Goal: Task Accomplishment & Management: Use online tool/utility

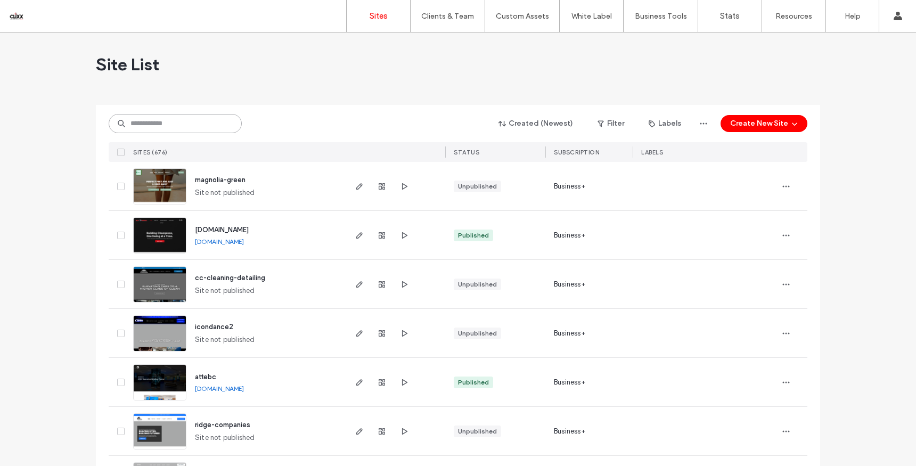
click at [158, 127] on input at bounding box center [175, 123] width 133 height 19
type input "********"
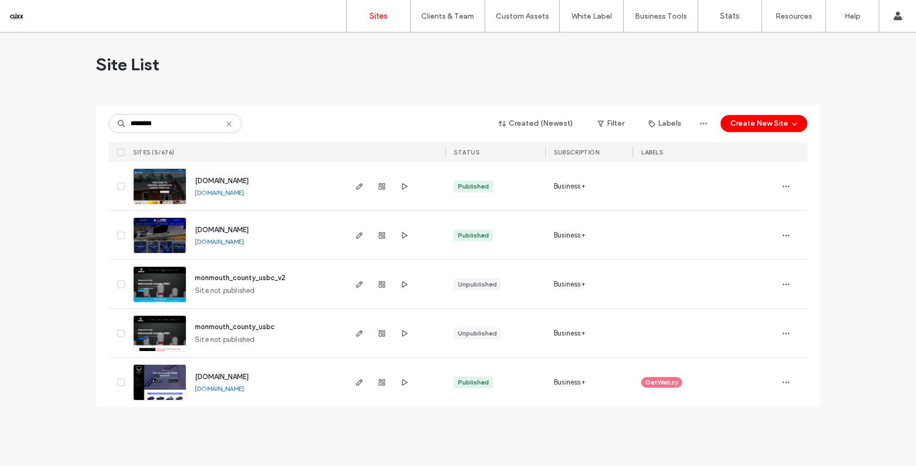
click at [249, 226] on span "[DOMAIN_NAME]" at bounding box center [222, 230] width 54 height 8
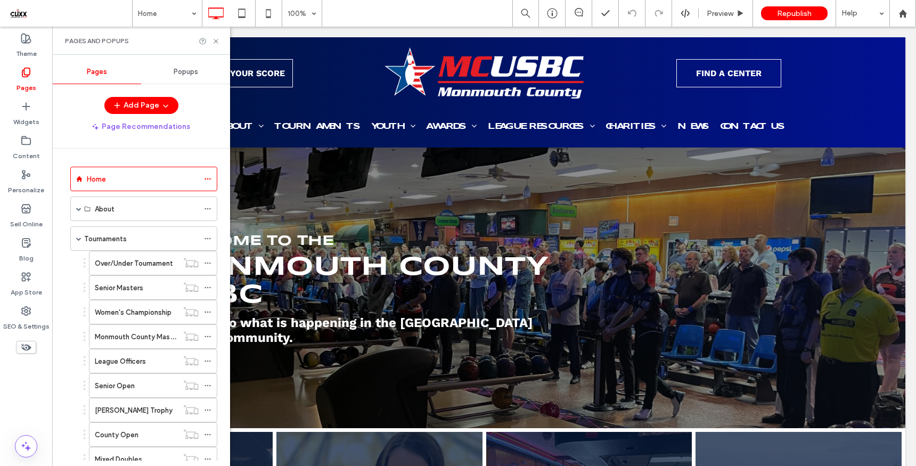
click at [128, 313] on label "Women's Championship" at bounding box center [133, 312] width 77 height 19
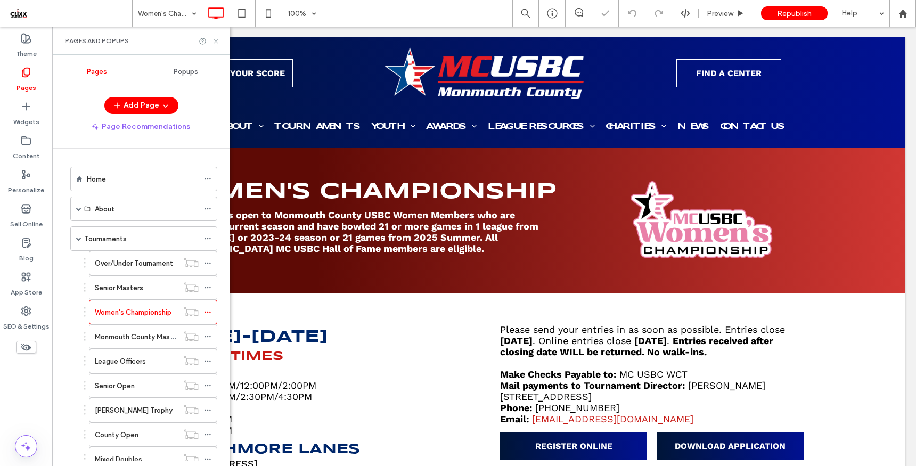
click at [217, 43] on icon at bounding box center [216, 41] width 8 height 8
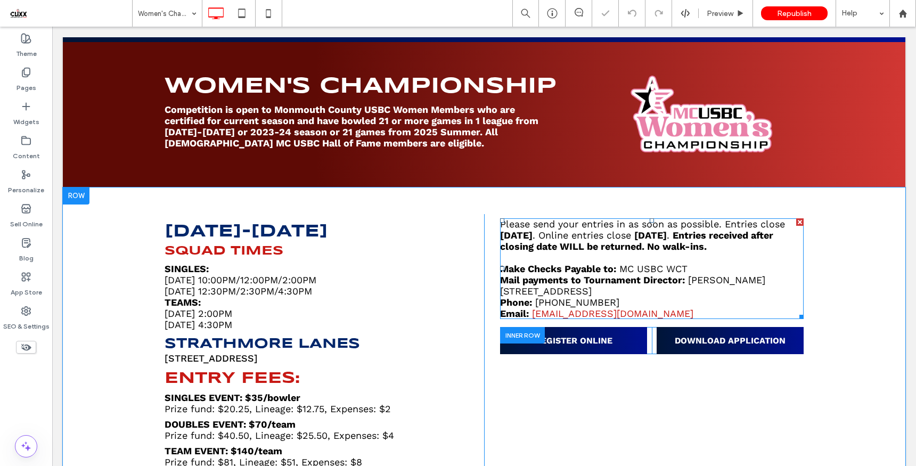
scroll to position [103, 0]
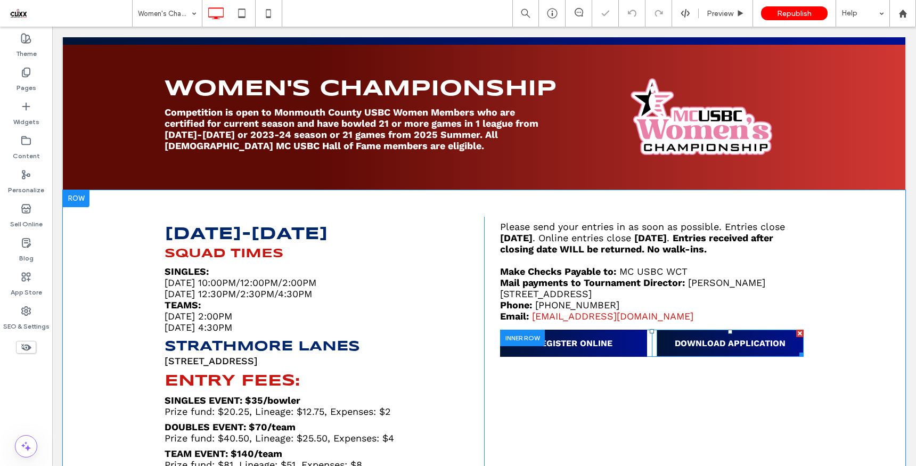
click at [690, 348] on span "DOWNLOAD APPLICATION" at bounding box center [730, 343] width 111 height 10
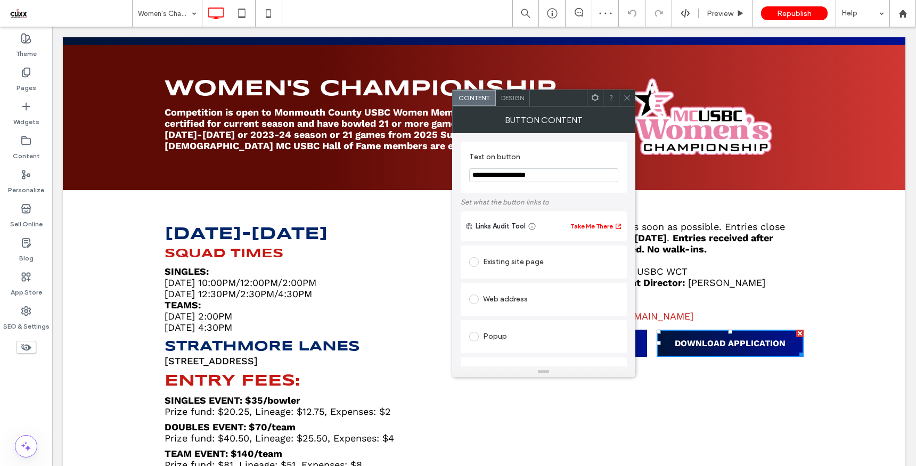
scroll to position [207, 0]
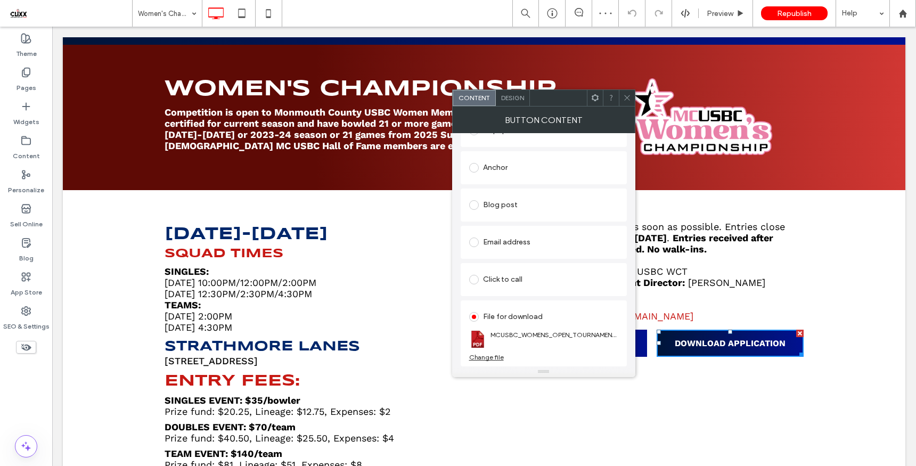
click at [488, 359] on div "Change file" at bounding box center [486, 357] width 35 height 8
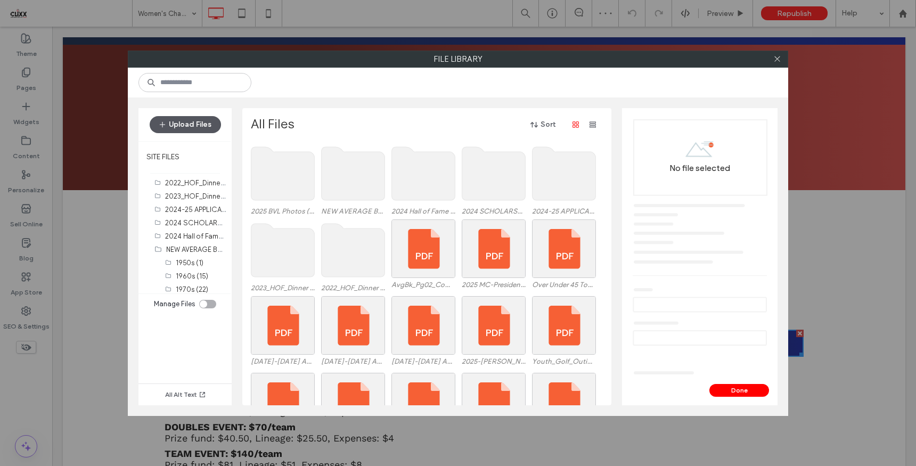
click at [173, 124] on button "Upload Files" at bounding box center [185, 124] width 71 height 17
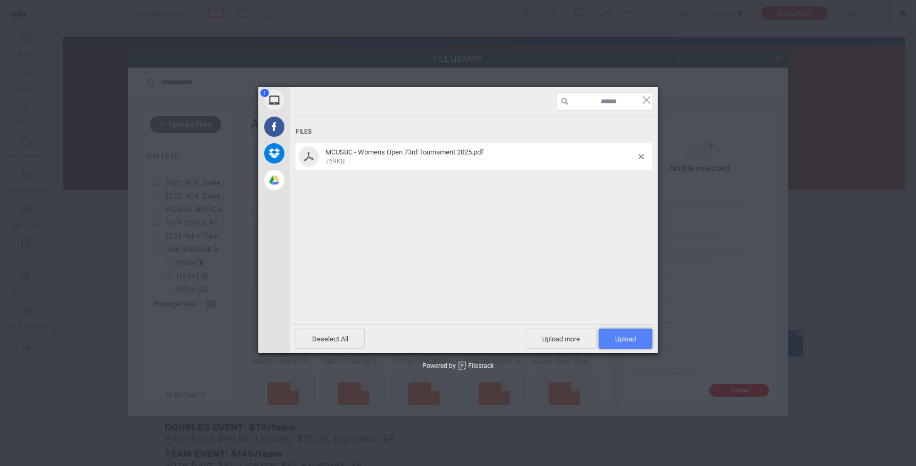
click at [615, 343] on span "Upload 1" at bounding box center [625, 339] width 21 height 8
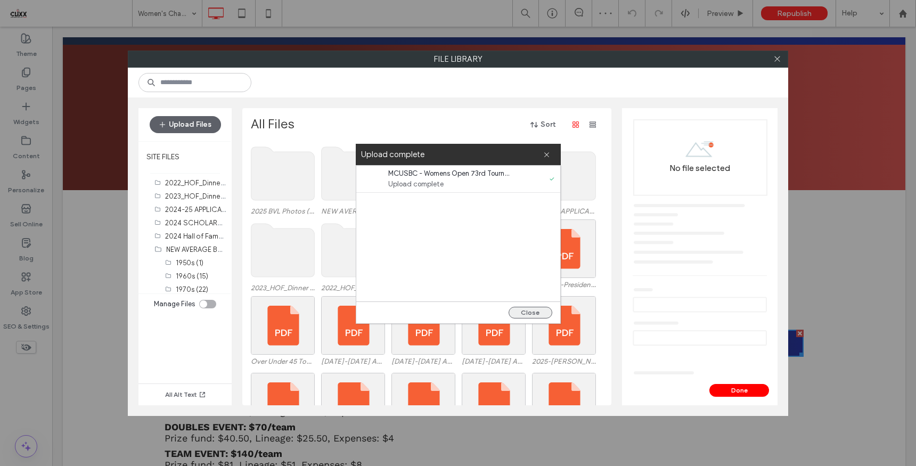
click at [523, 311] on button "Close" at bounding box center [531, 313] width 44 height 12
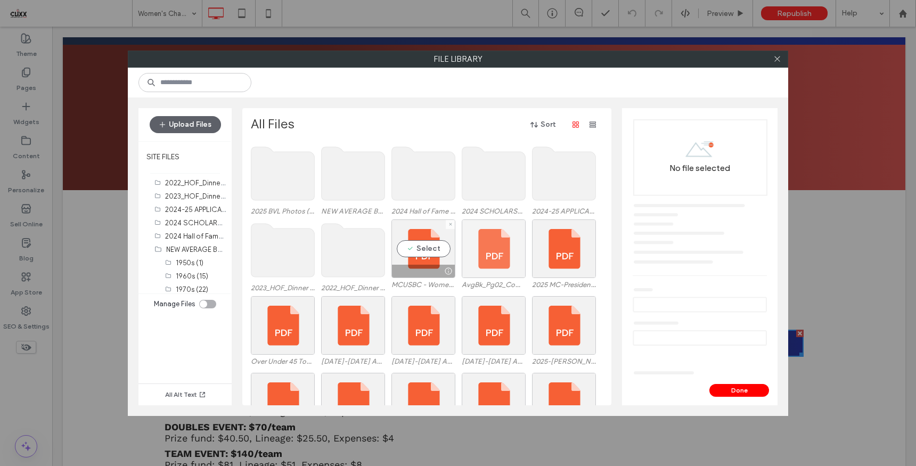
drag, startPoint x: 437, startPoint y: 253, endPoint x: 477, endPoint y: 262, distance: 40.4
click at [437, 253] on div "Select" at bounding box center [423, 248] width 64 height 59
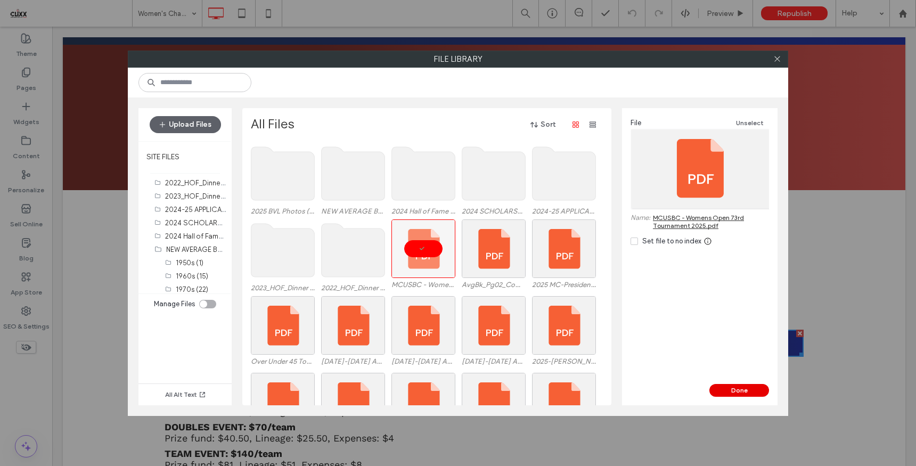
click at [748, 393] on button "Done" at bounding box center [739, 390] width 60 height 13
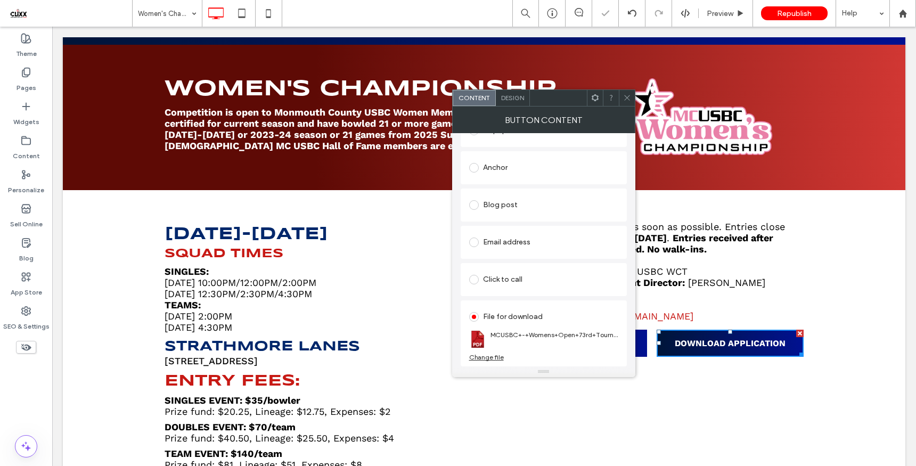
drag, startPoint x: 627, startPoint y: 96, endPoint x: 598, endPoint y: 91, distance: 29.8
click at [627, 96] on use at bounding box center [626, 97] width 5 height 5
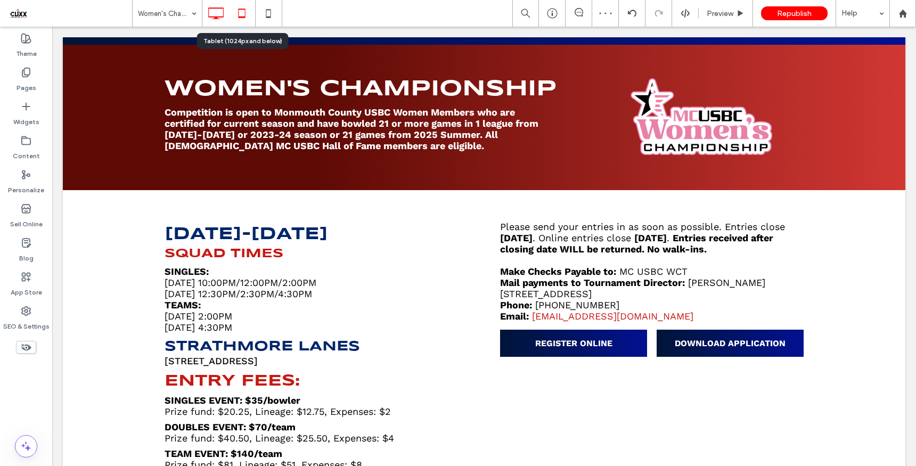
click at [242, 11] on icon at bounding box center [241, 13] width 21 height 21
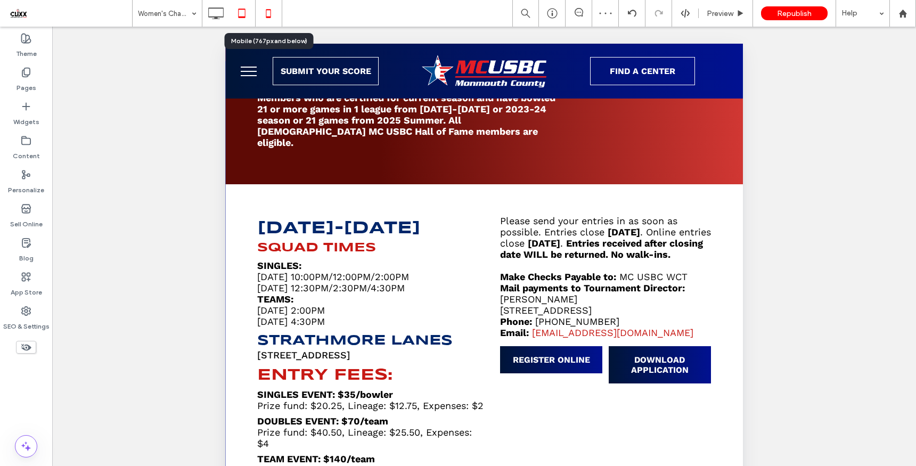
click at [268, 13] on icon at bounding box center [268, 13] width 21 height 21
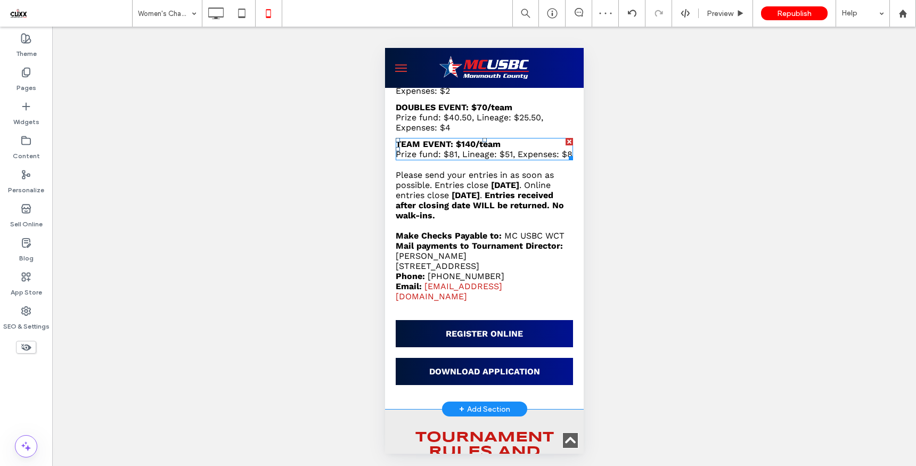
scroll to position [511, 0]
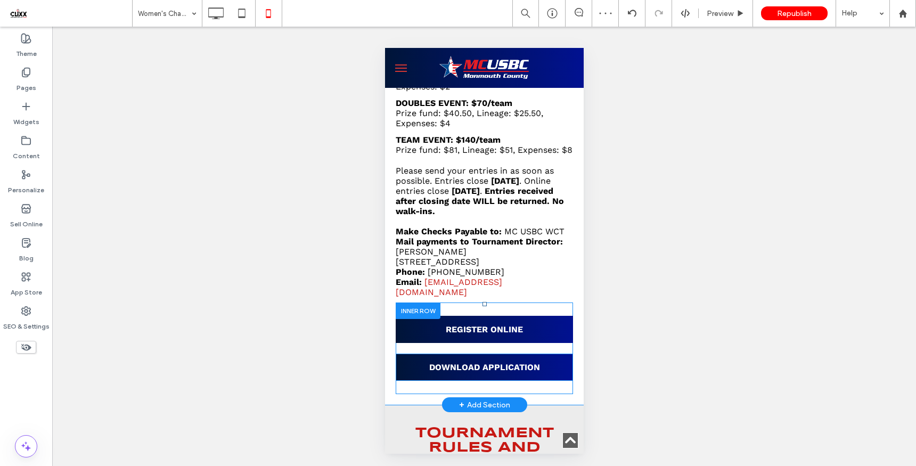
click at [472, 369] on span "DOWNLOAD APPLICATION" at bounding box center [484, 367] width 111 height 10
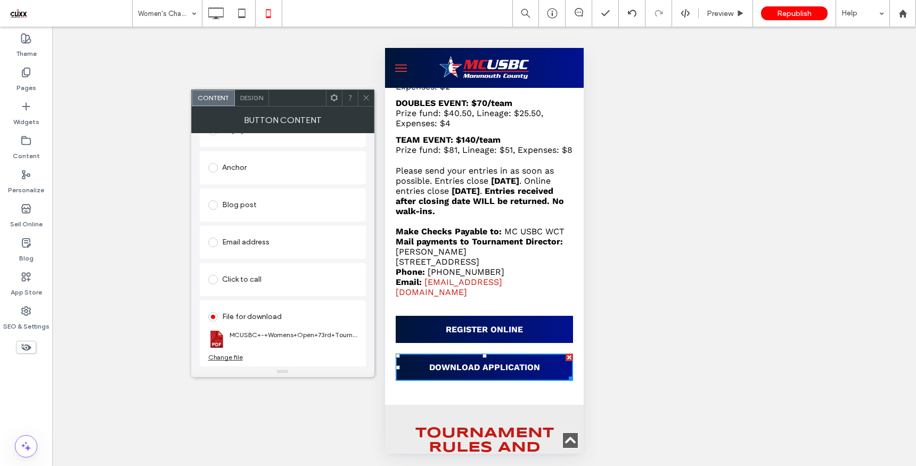
scroll to position [207, 0]
click at [363, 96] on icon at bounding box center [366, 98] width 8 height 8
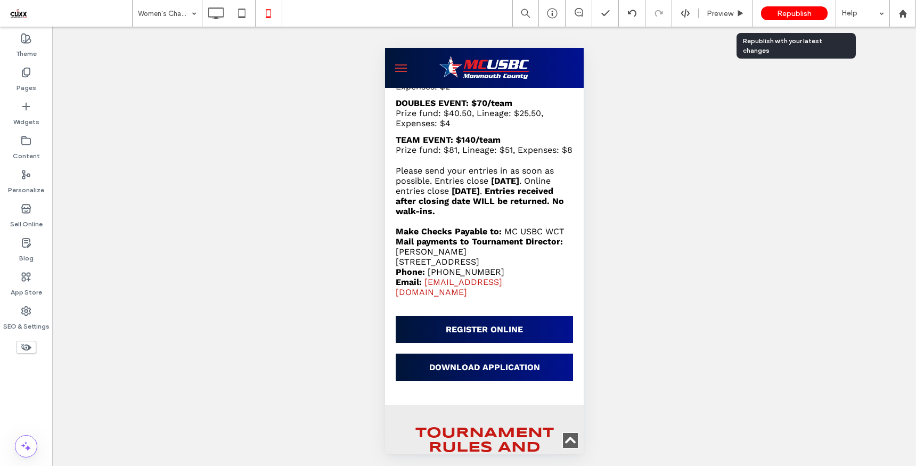
click at [803, 9] on span "Republish" at bounding box center [794, 13] width 35 height 9
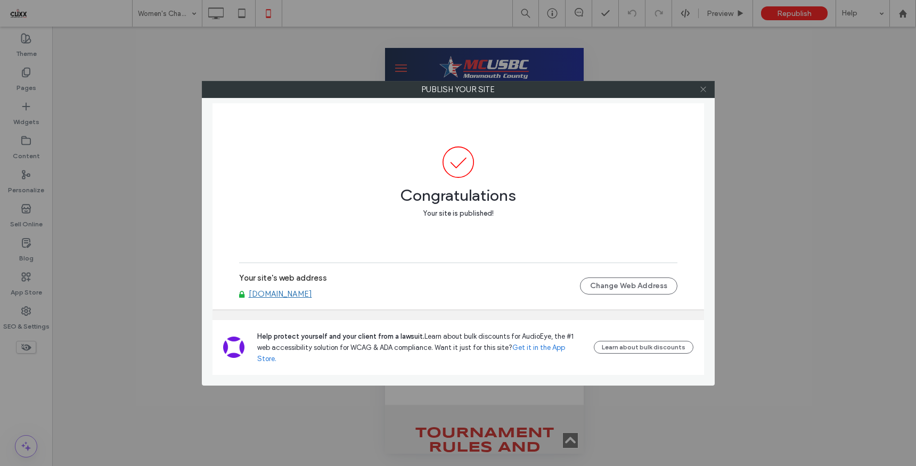
drag, startPoint x: 701, startPoint y: 86, endPoint x: 706, endPoint y: 87, distance: 5.4
click at [701, 86] on icon at bounding box center [703, 89] width 8 height 8
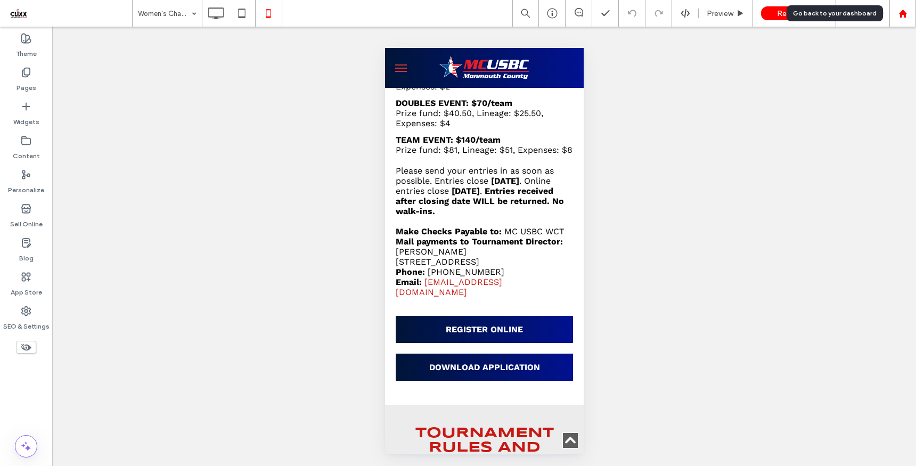
click at [900, 19] on div at bounding box center [902, 13] width 27 height 27
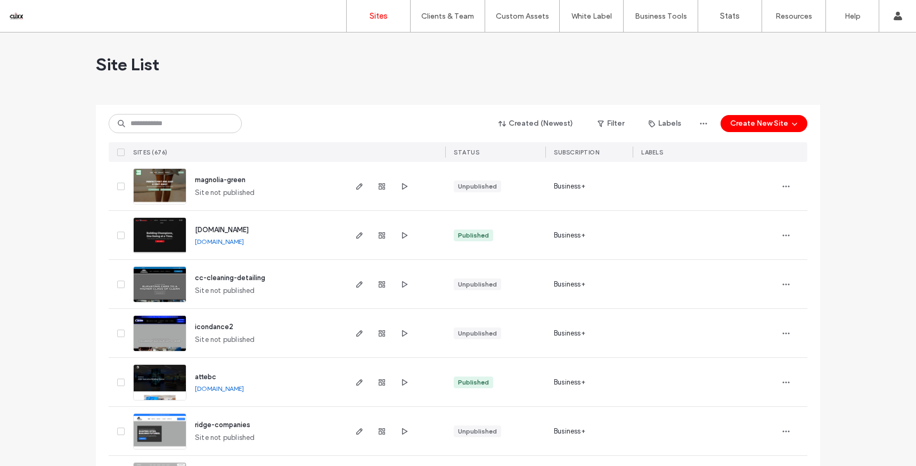
click at [211, 183] on span "magnolia-green" at bounding box center [220, 180] width 51 height 8
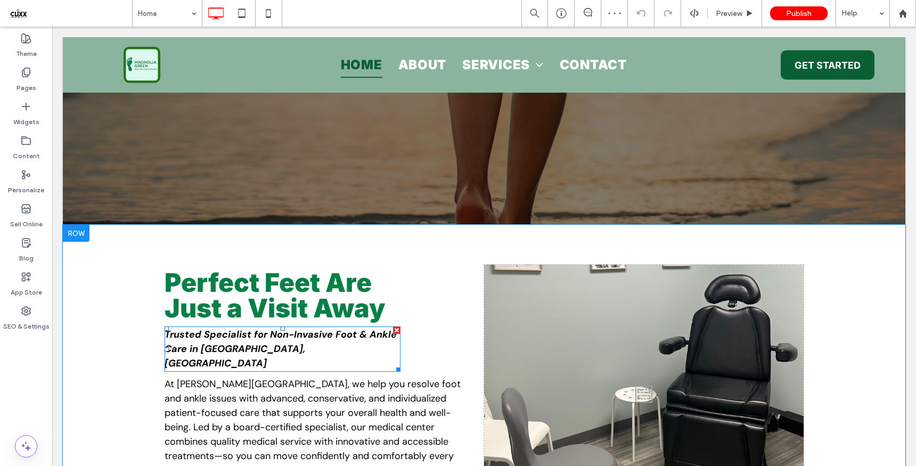
click at [225, 348] on strong "Trusted Specialist for Non-Invasive Foot & Ankle Care in Moseley, VA" at bounding box center [281, 349] width 232 height 42
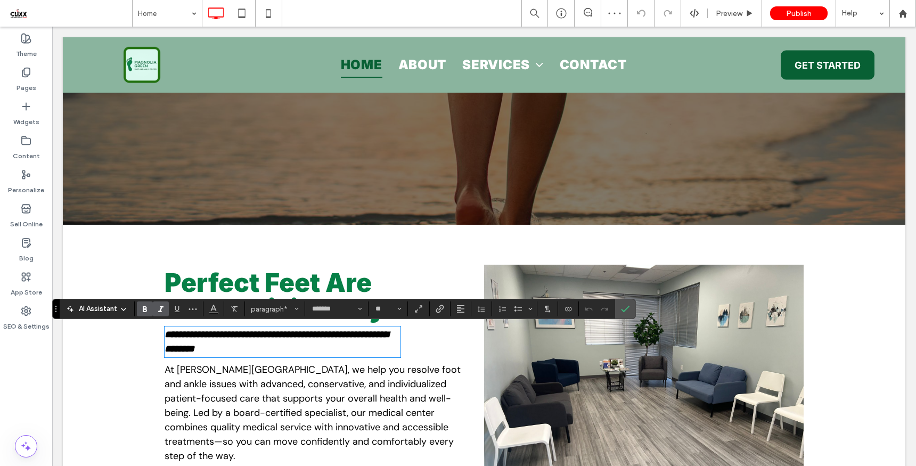
click at [228, 348] on strong "**********" at bounding box center [277, 342] width 224 height 24
click at [620, 307] on label "Confirm" at bounding box center [625, 308] width 16 height 19
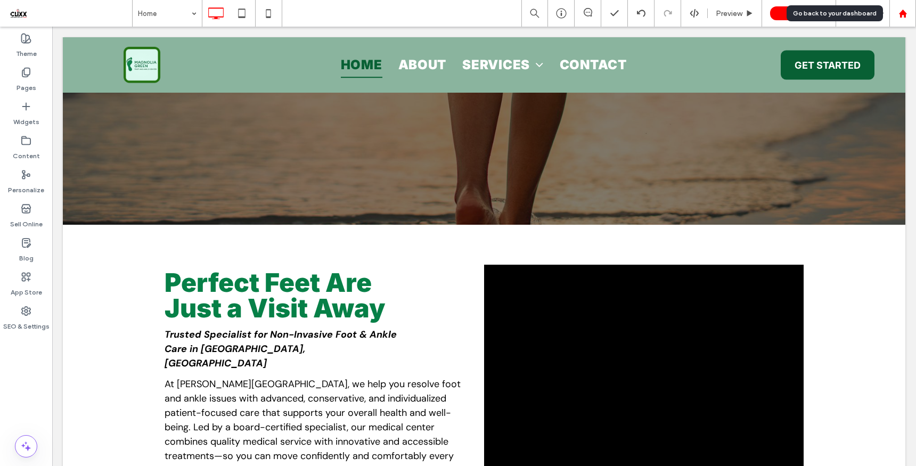
drag, startPoint x: 910, startPoint y: 16, endPoint x: 897, endPoint y: 14, distance: 12.4
click at [910, 16] on div at bounding box center [903, 13] width 26 height 9
